Goal: Transaction & Acquisition: Purchase product/service

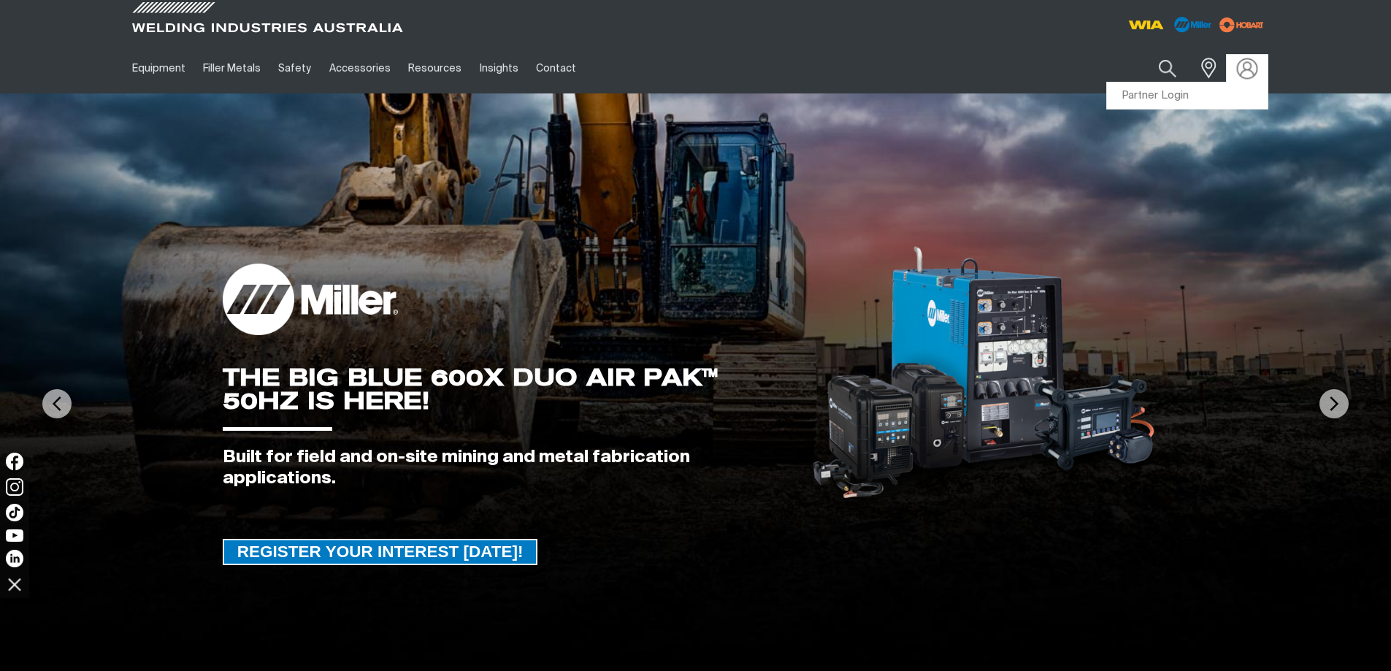
click at [1248, 64] on img at bounding box center [1247, 68] width 21 height 21
click at [1202, 87] on link "Partner Login" at bounding box center [1187, 96] width 161 height 27
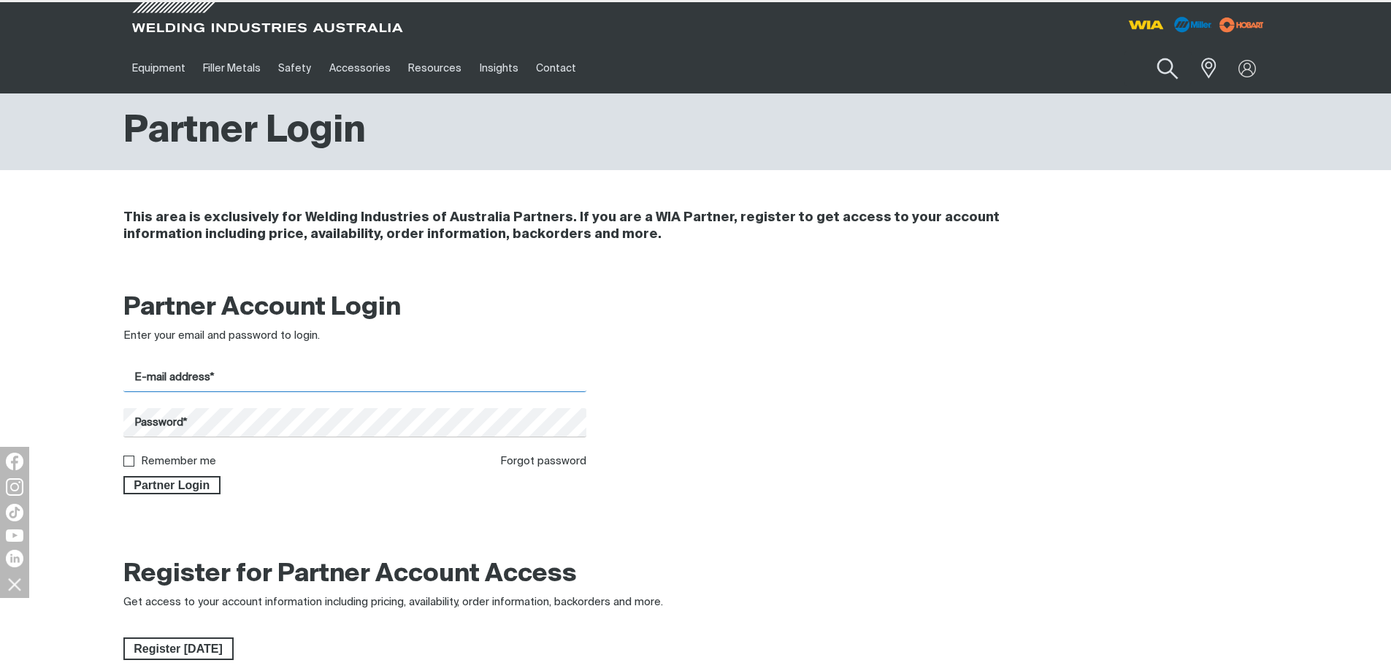
type input "[EMAIL_ADDRESS][DOMAIN_NAME]"
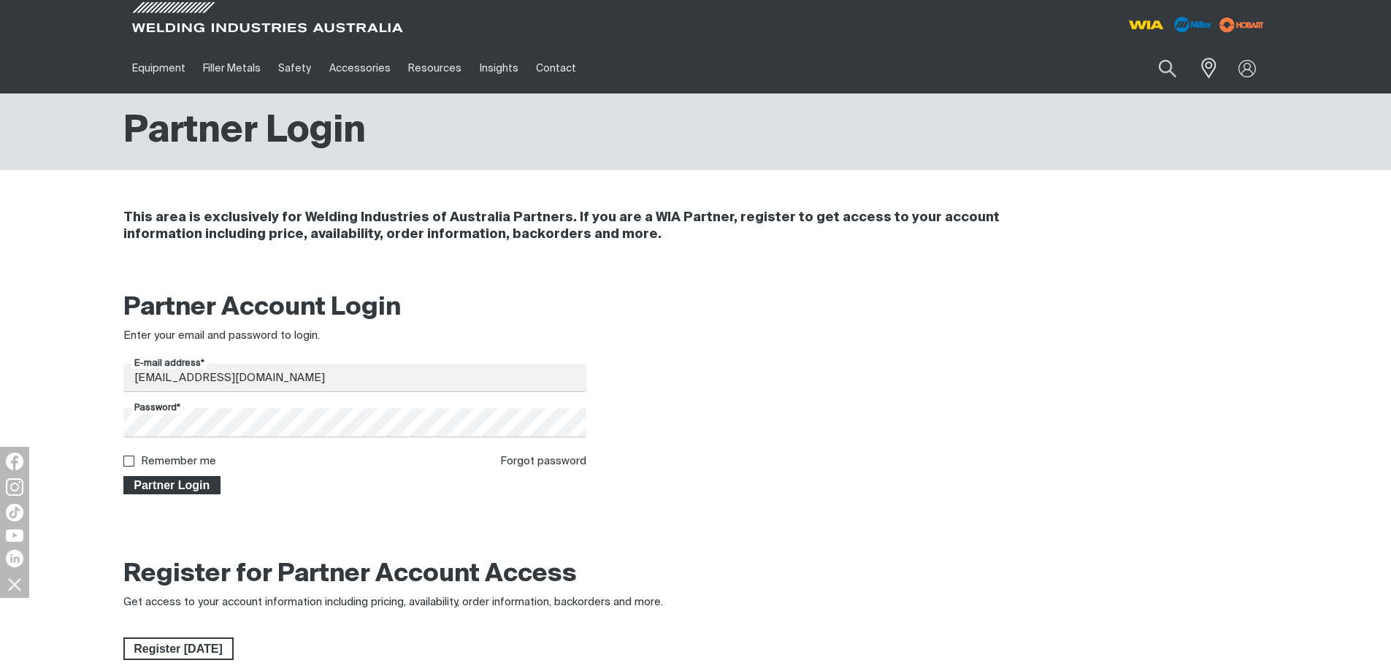
click at [204, 484] on span "Partner Login" at bounding box center [172, 485] width 95 height 19
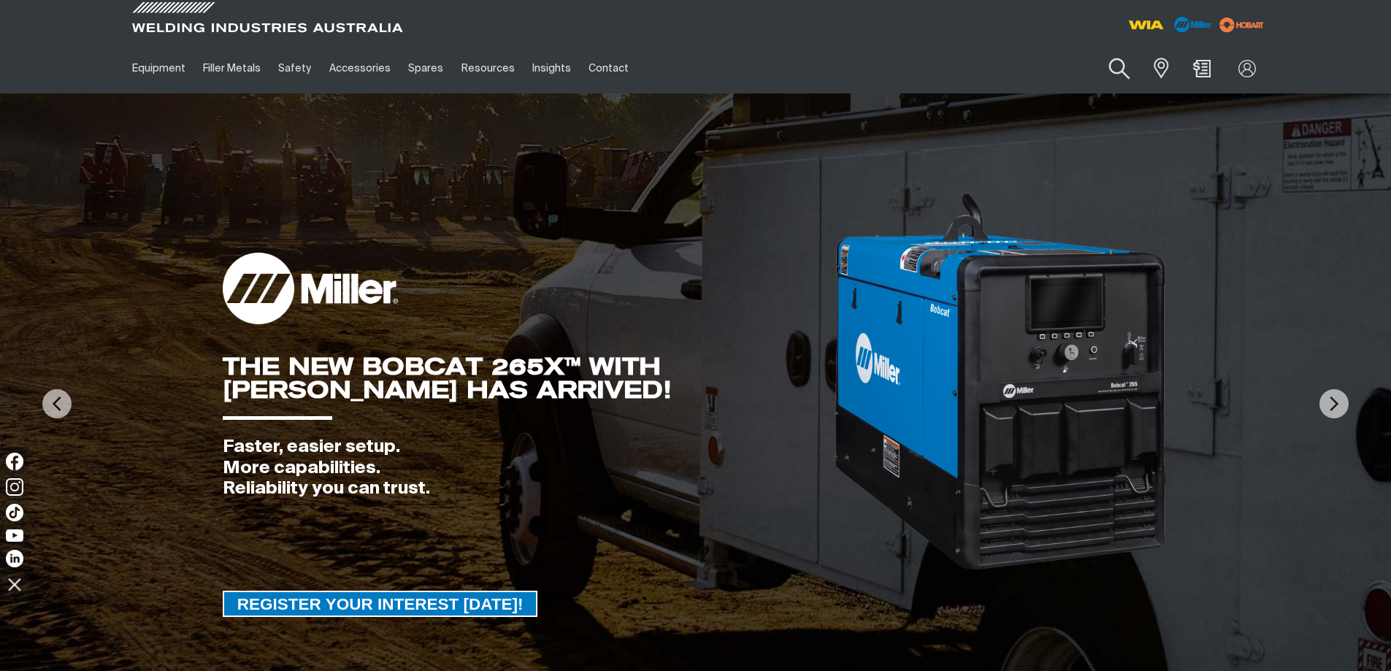
click at [1108, 72] on button "Search products" at bounding box center [1120, 69] width 59 height 42
click at [1014, 63] on input "Search" at bounding box center [1031, 68] width 225 height 33
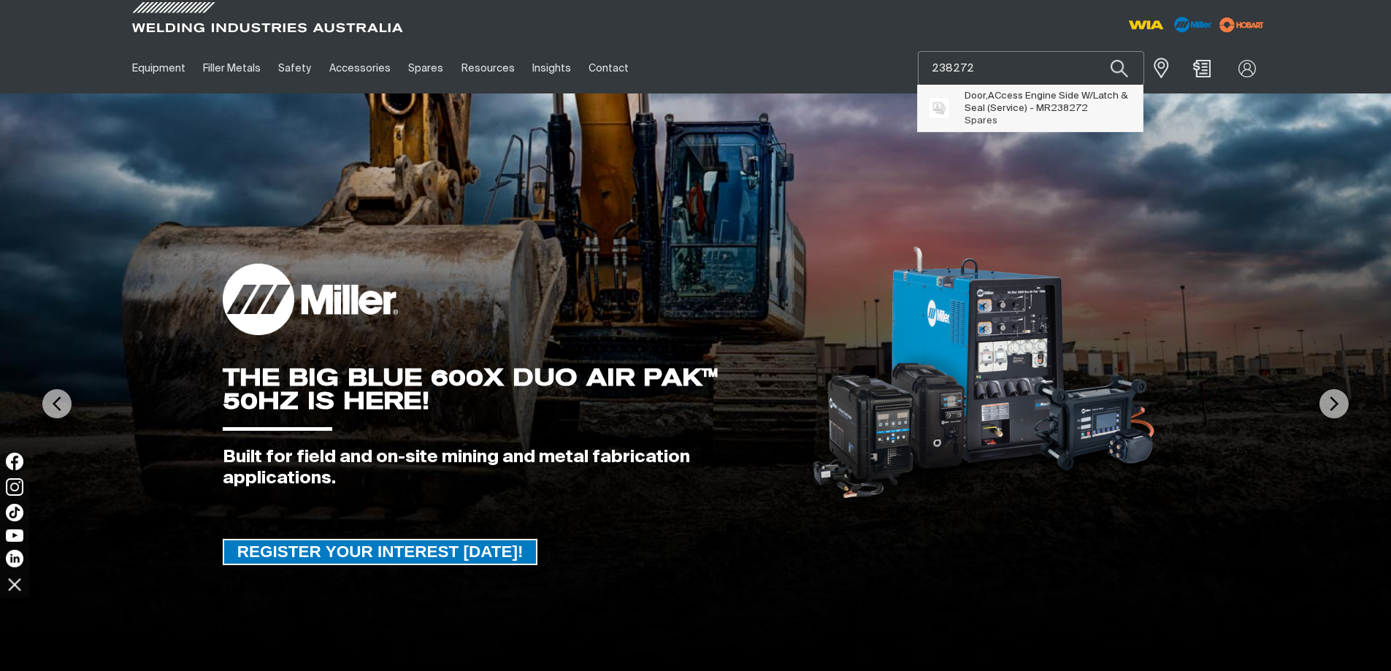
type input "238272"
click at [1015, 98] on span "Door,ACcess Engine Side W/Latch & Seal (Service) - MR 238272" at bounding box center [1048, 102] width 167 height 25
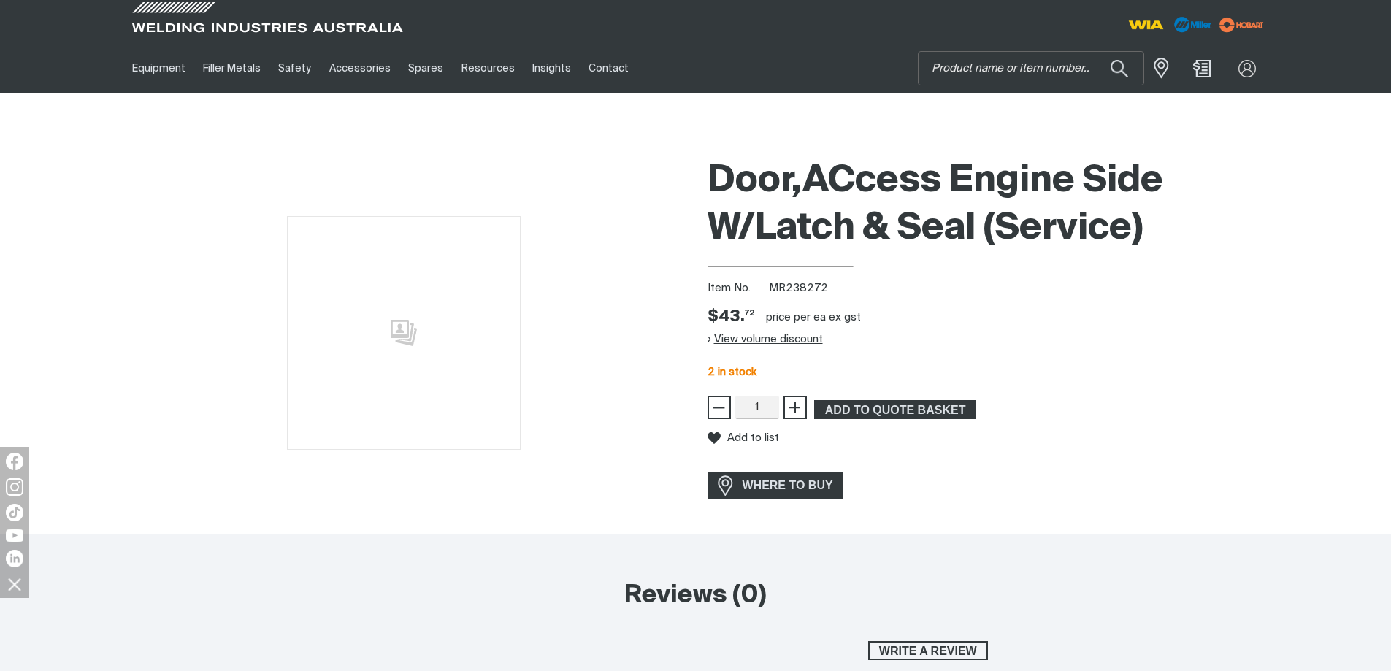
click at [768, 340] on button "View volume discount" at bounding box center [765, 339] width 115 height 23
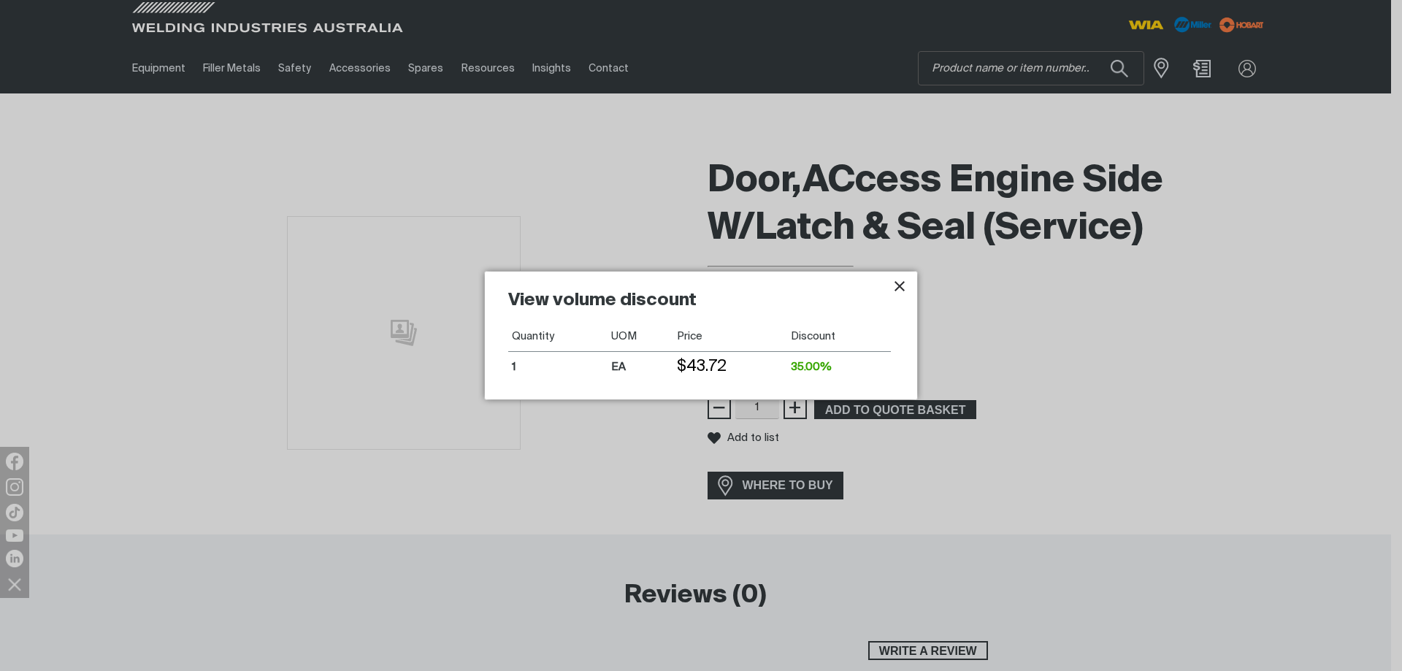
click at [901, 286] on icon "Close pop-up overlay" at bounding box center [900, 287] width 18 height 18
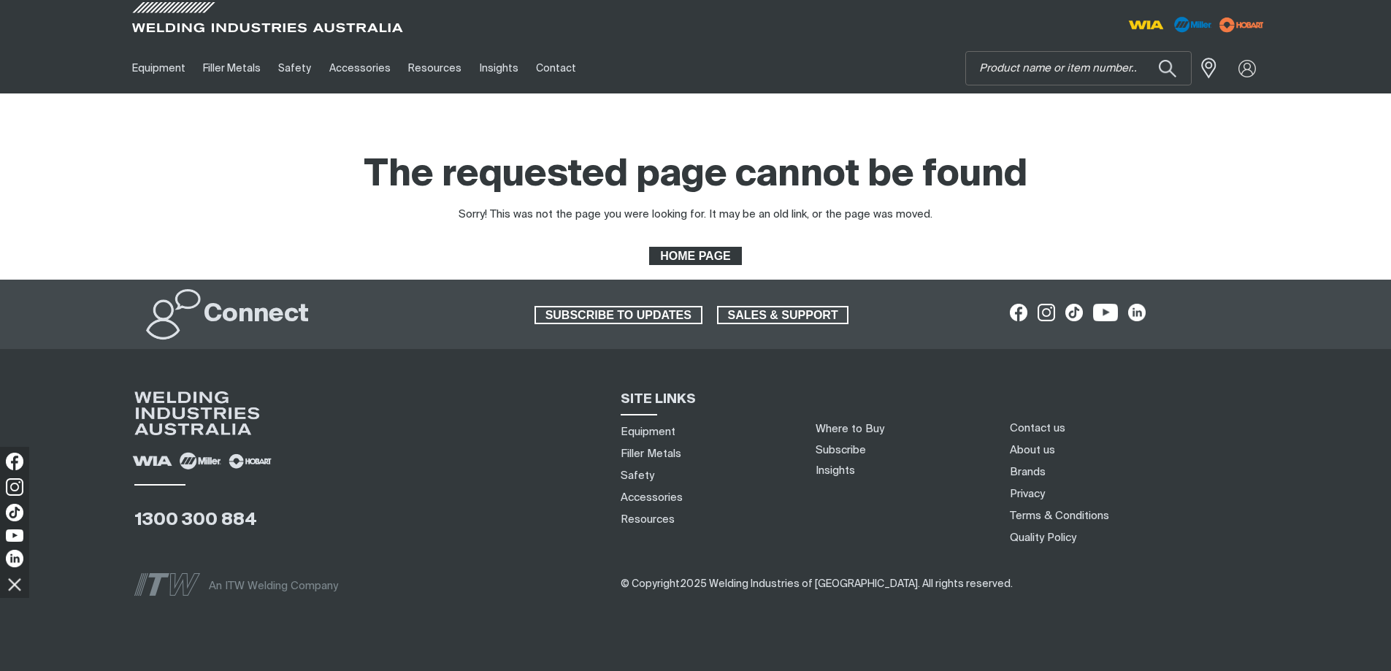
click at [714, 257] on span "HOME PAGE" at bounding box center [695, 256] width 89 height 19
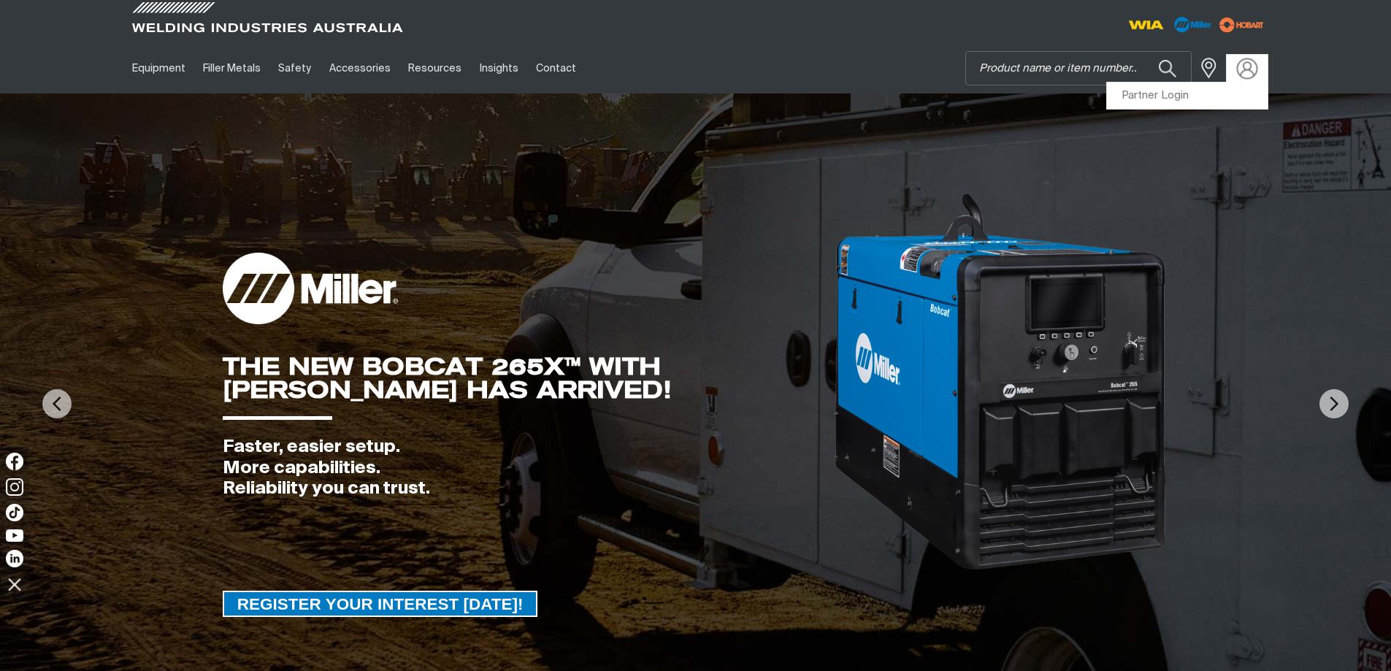
click at [1251, 69] on img at bounding box center [1247, 68] width 21 height 21
click at [1207, 96] on link "Partner Login" at bounding box center [1187, 96] width 161 height 27
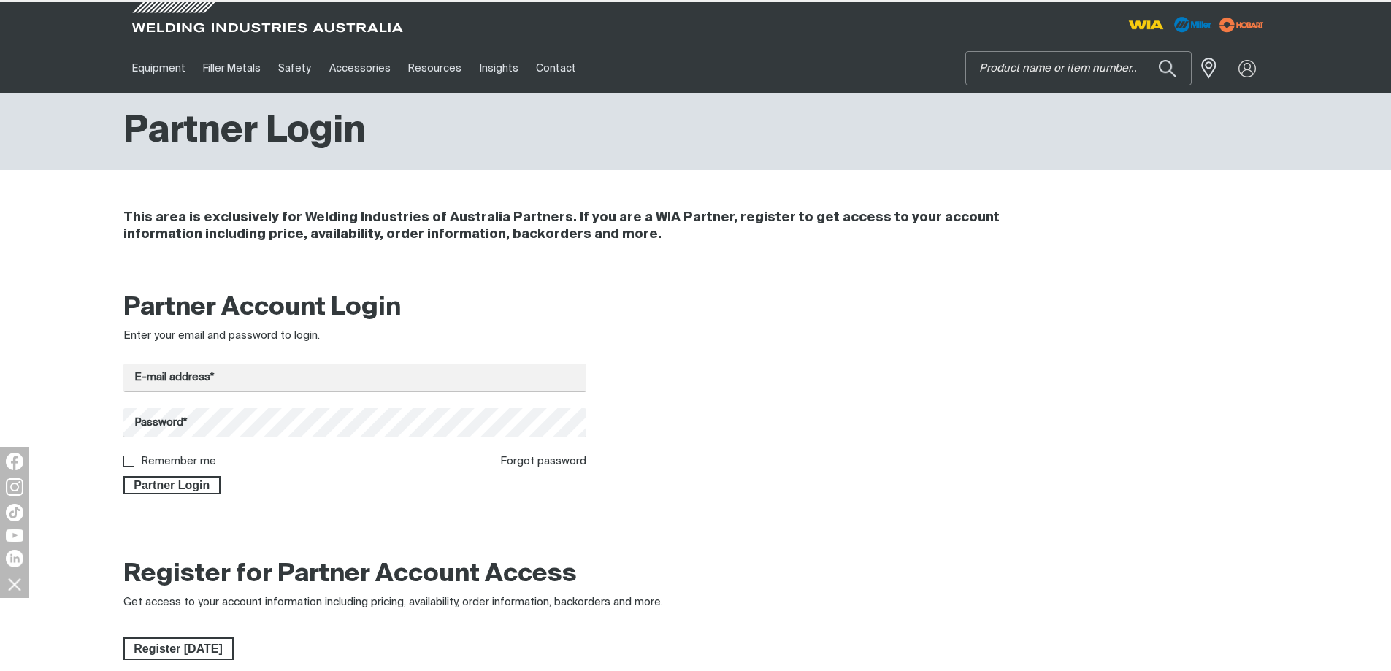
click at [1060, 68] on input "Search" at bounding box center [1078, 68] width 225 height 33
type input "[EMAIL_ADDRESS][DOMAIN_NAME]"
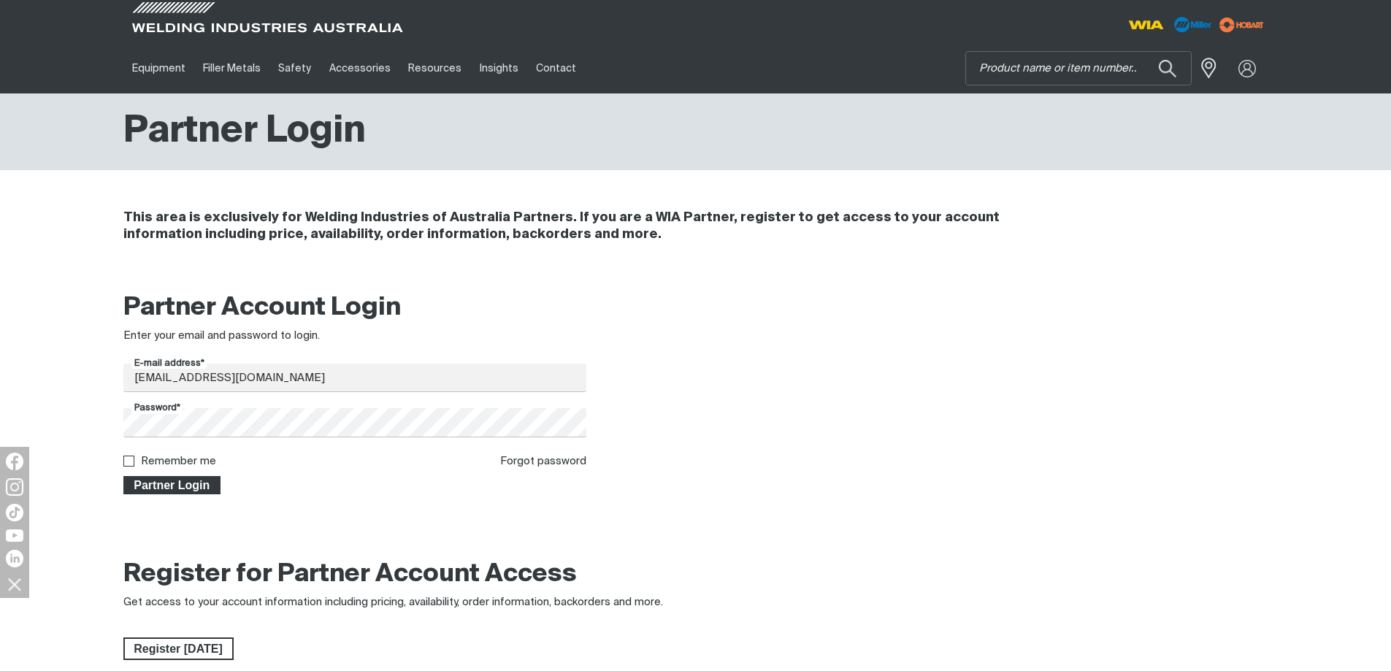
drag, startPoint x: 182, startPoint y: 497, endPoint x: 185, endPoint y: 489, distance: 7.9
click at [182, 496] on div "Partner Account Login Enter your email and password to login. E-mail address* […" at bounding box center [696, 398] width 1169 height 231
click at [191, 481] on span "Partner Login" at bounding box center [172, 485] width 95 height 19
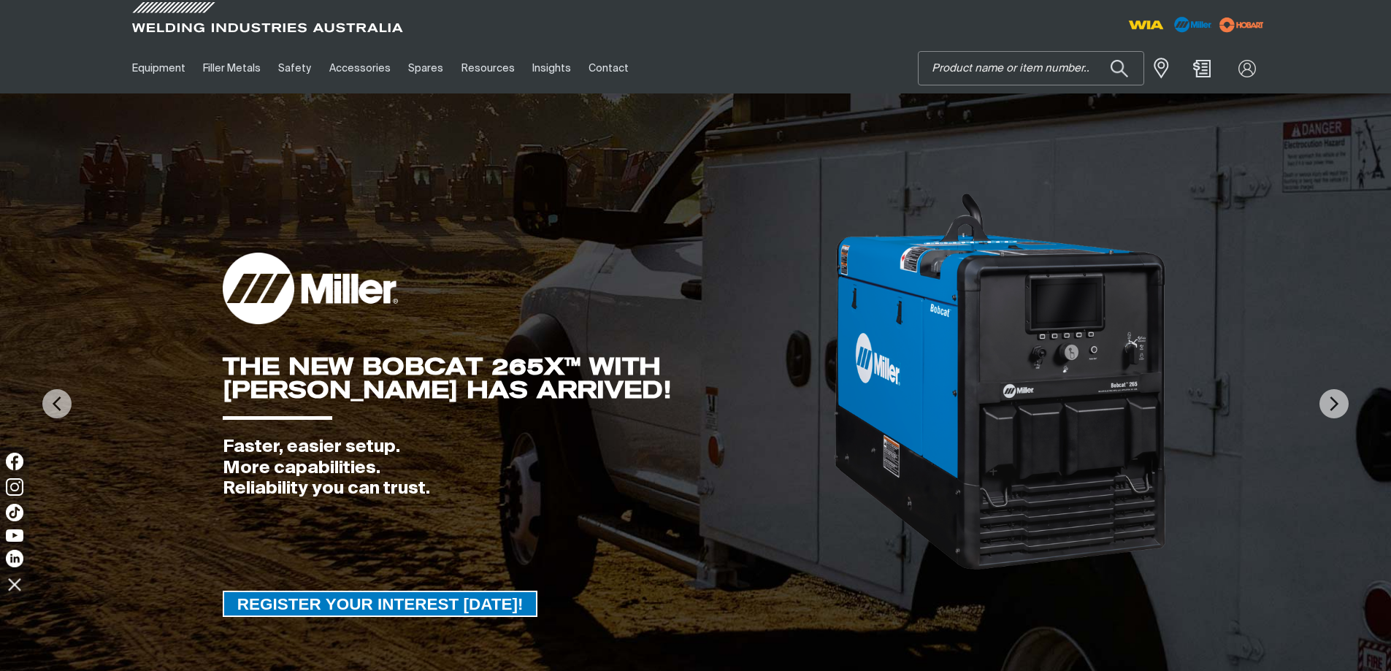
click at [1048, 58] on input "Search" at bounding box center [1031, 68] width 225 height 33
type input "238272"
click at [1095, 51] on button "Search products" at bounding box center [1120, 68] width 50 height 34
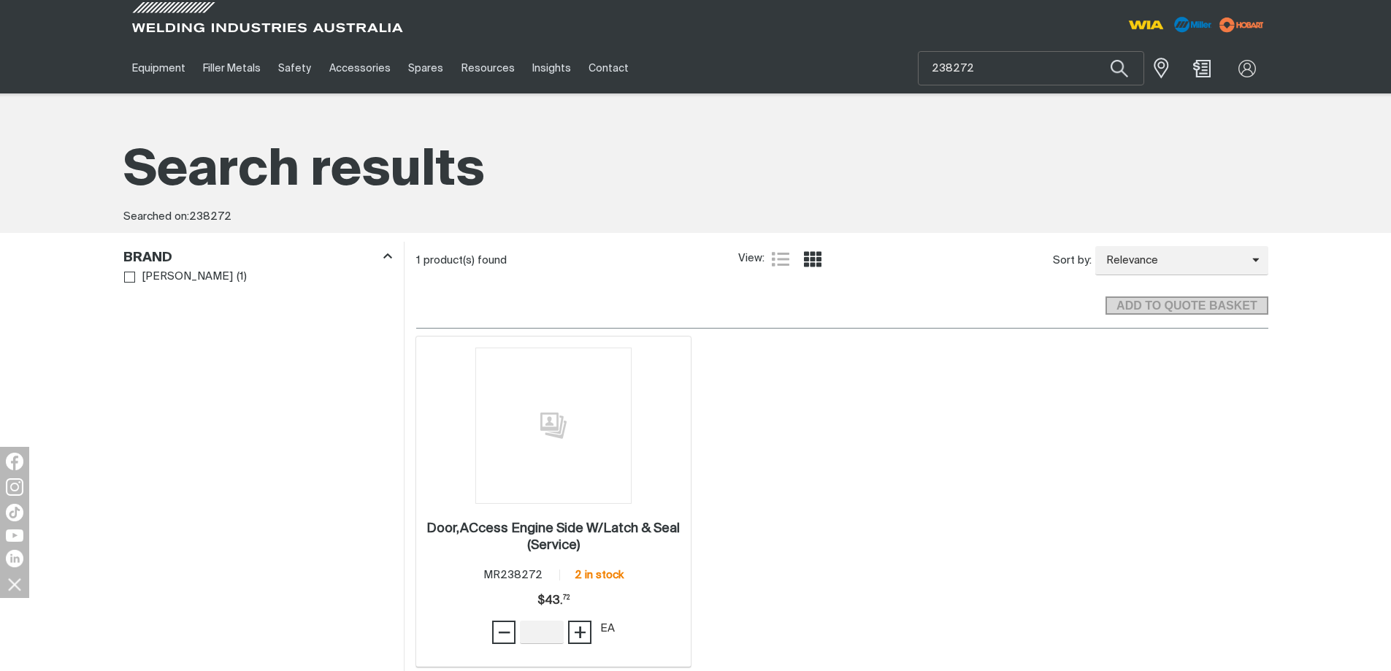
click at [539, 462] on img at bounding box center [554, 426] width 156 height 156
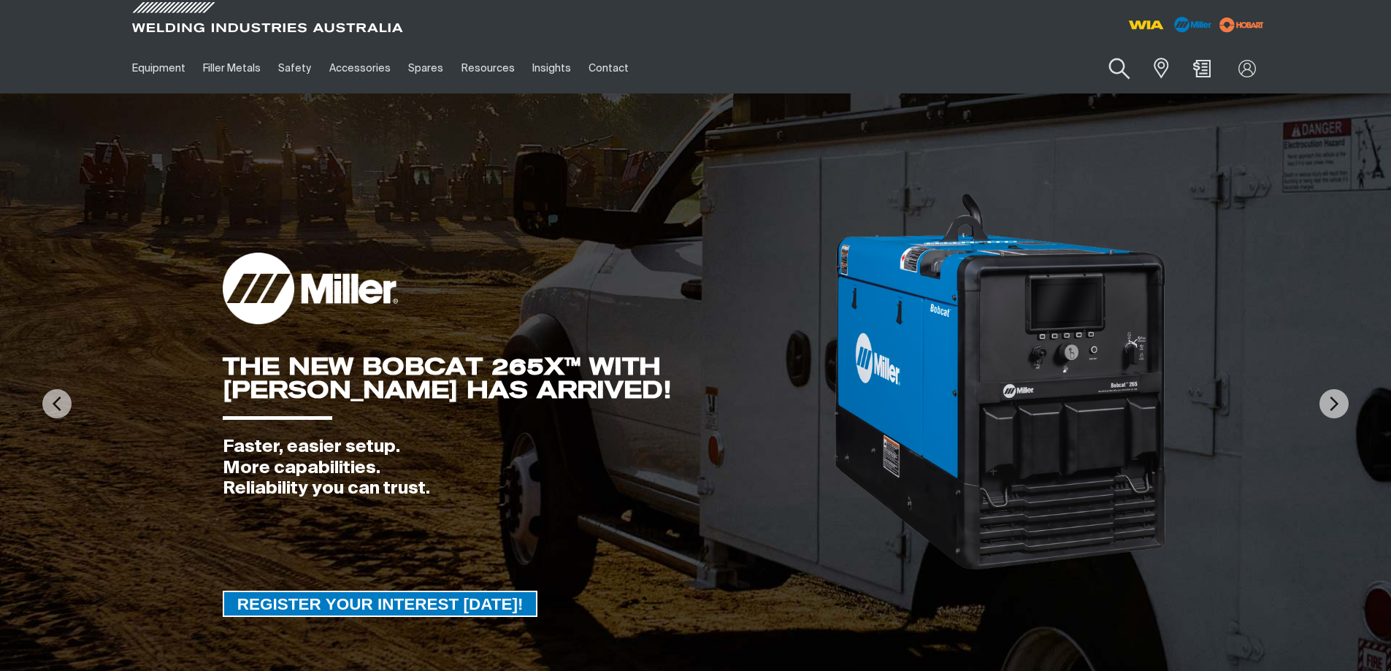
click at [1112, 66] on button "Search products" at bounding box center [1120, 69] width 59 height 42
click at [1052, 72] on input "Search" at bounding box center [1031, 68] width 225 height 33
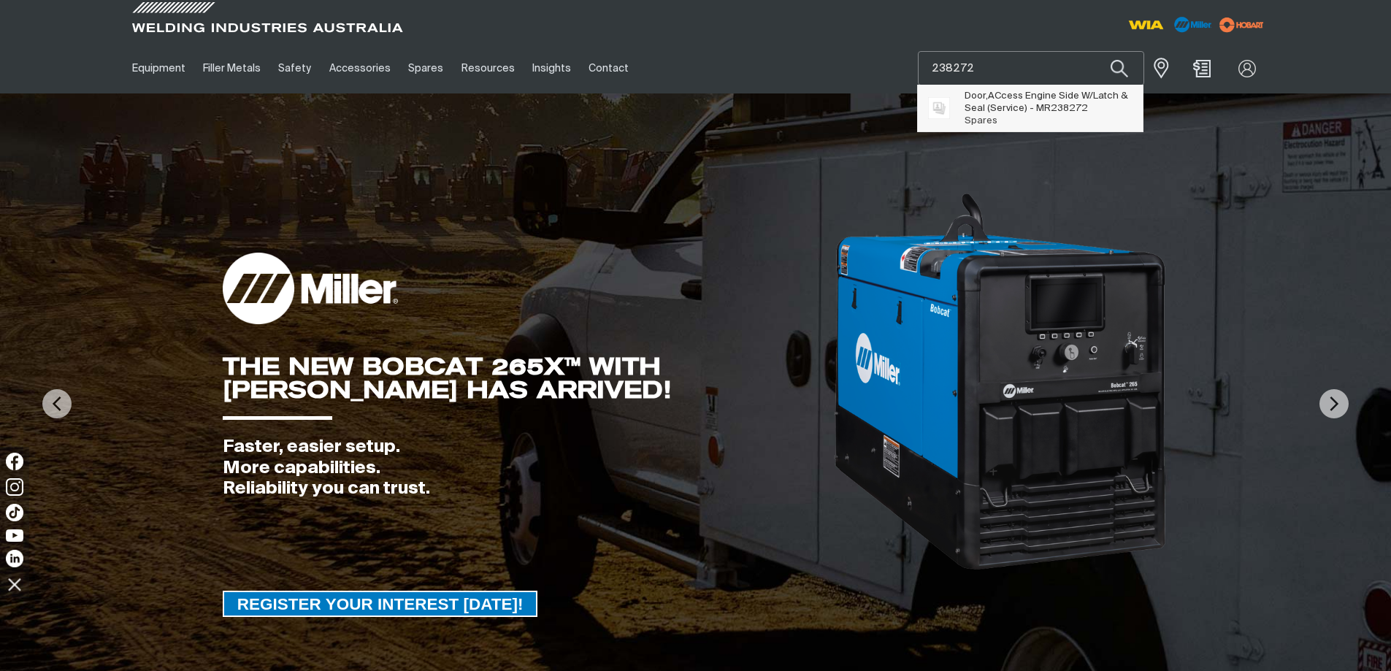
type input "238272"
click at [1046, 104] on span "Door,ACcess Engine Side W/Latch & Seal (Service) - MR 238272" at bounding box center [1048, 102] width 167 height 25
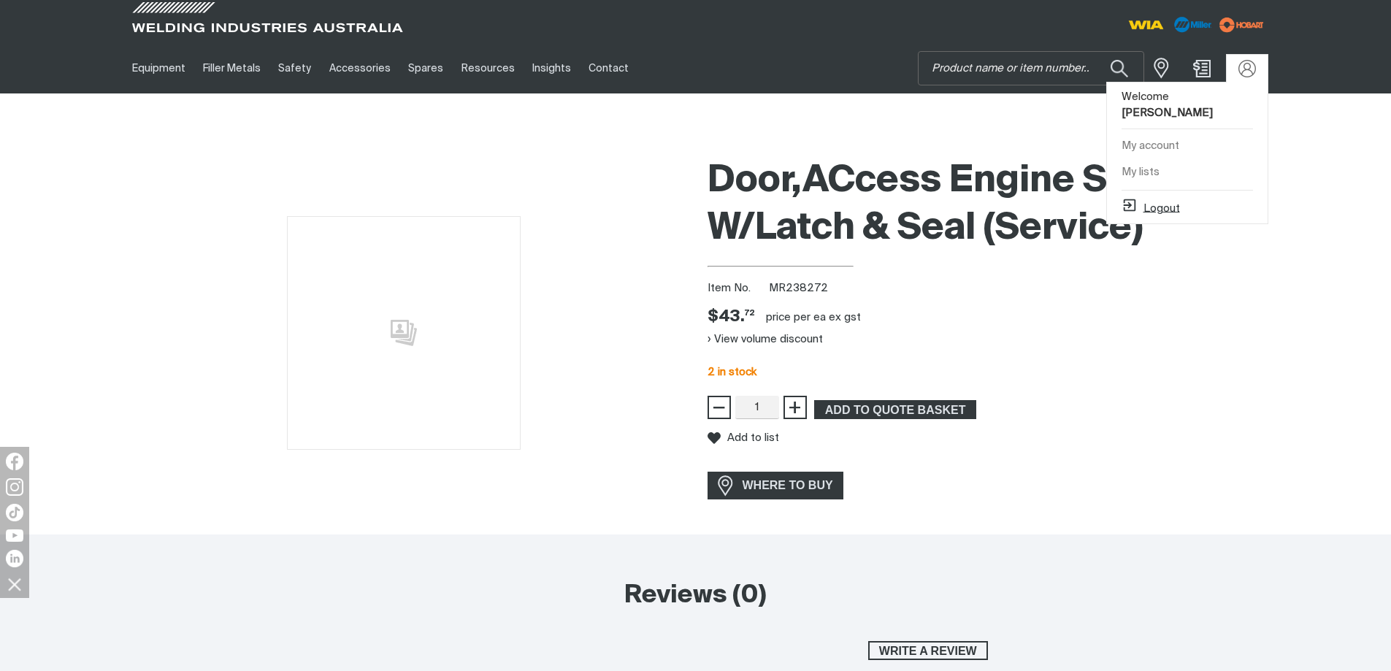
click at [1164, 208] on button "Logout" at bounding box center [1151, 206] width 58 height 18
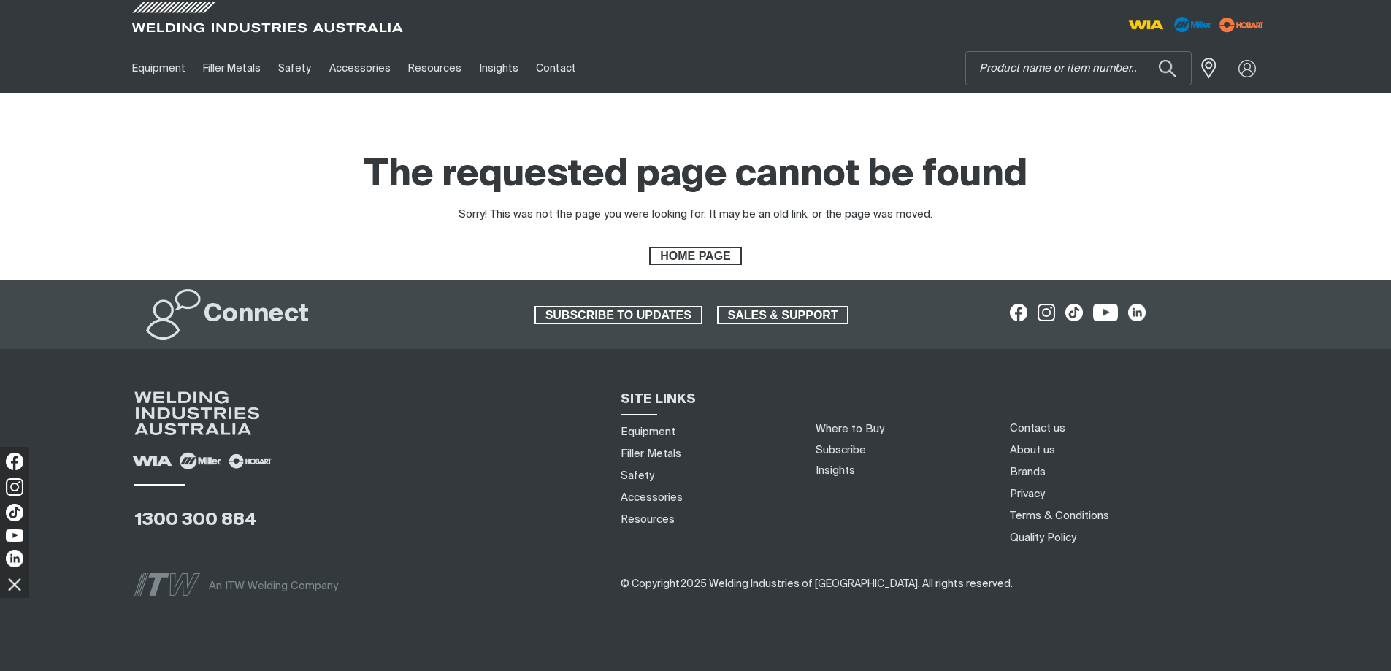
click at [1028, 43] on div "Equipment Stick Welders TIG Welders MIG Welders Multi-Process Welders Engine Dr…" at bounding box center [695, 46] width 1391 height 93
click at [1122, 60] on input "Search" at bounding box center [1078, 68] width 225 height 33
type input "238272"
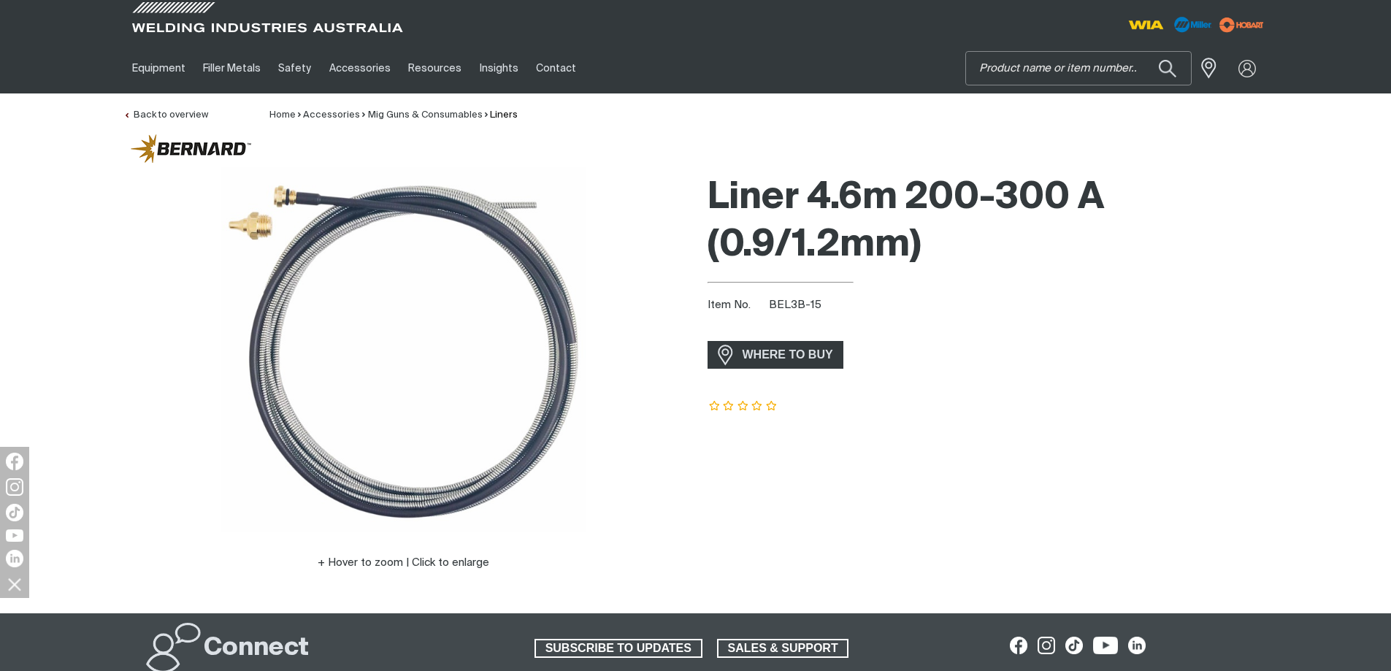
click at [1008, 63] on input "Search" at bounding box center [1078, 68] width 225 height 33
